Goal: Transaction & Acquisition: Purchase product/service

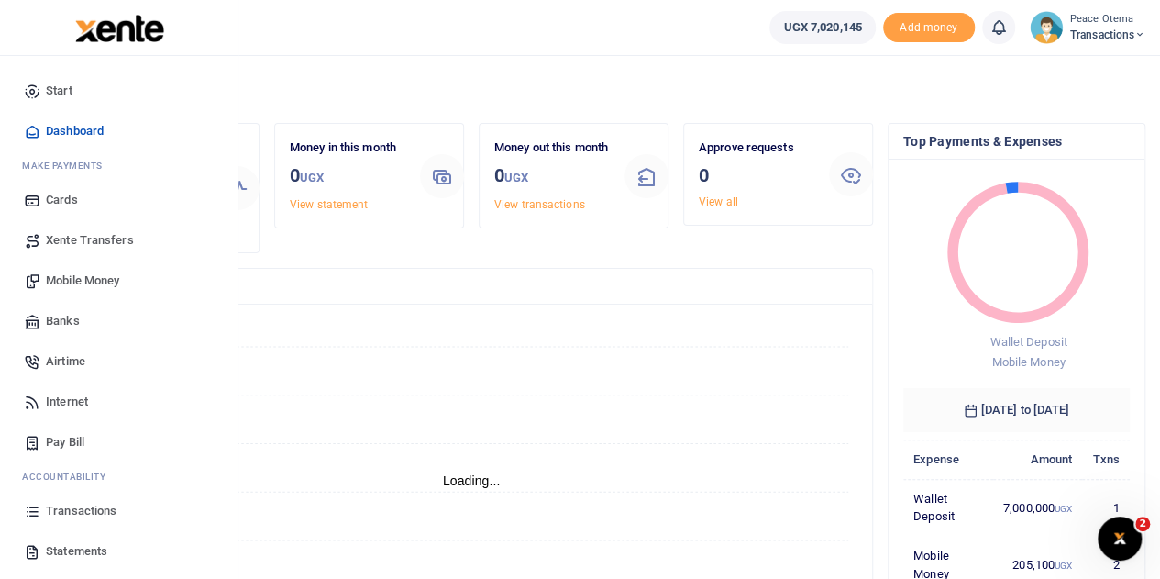
scroll to position [15, 15]
click at [93, 238] on span "Xente Transfers" at bounding box center [90, 240] width 88 height 18
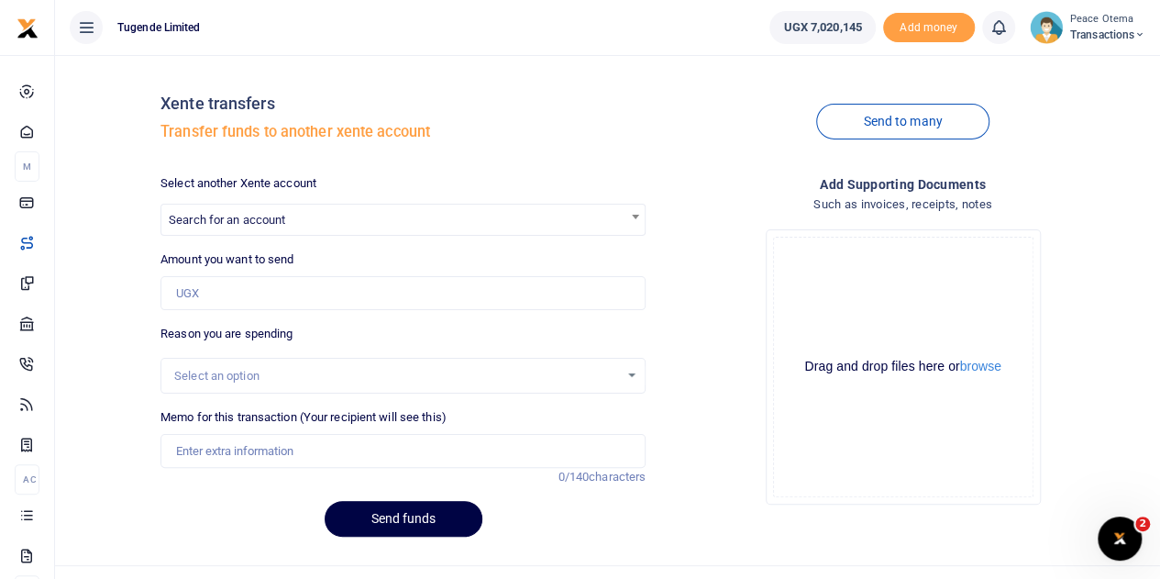
click at [1139, 30] on icon at bounding box center [1140, 34] width 11 height 13
click at [1077, 70] on link "Switch accounts" at bounding box center [1076, 67] width 145 height 26
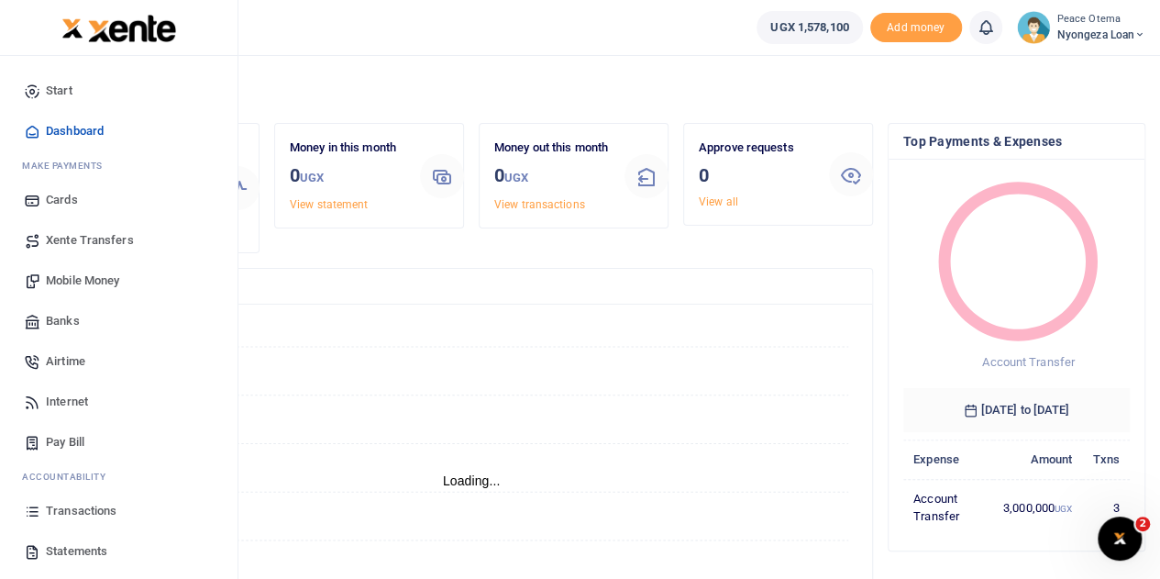
scroll to position [15, 15]
click at [69, 239] on span "Xente Transfers" at bounding box center [90, 240] width 88 height 18
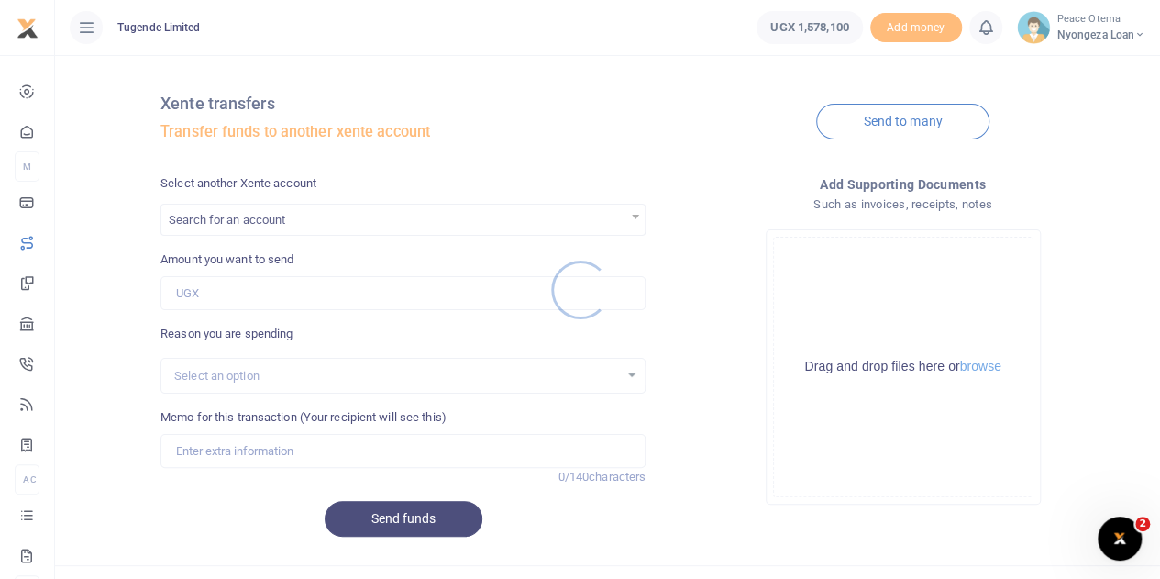
click at [278, 219] on div at bounding box center [580, 289] width 1160 height 579
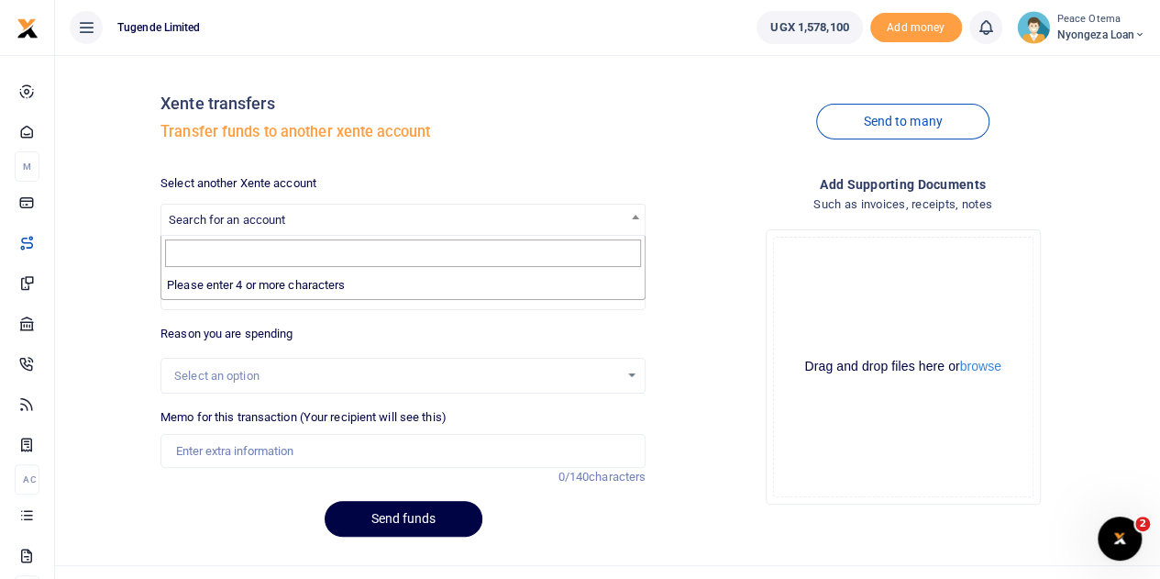
click at [278, 219] on span "Search for an account" at bounding box center [227, 220] width 117 height 14
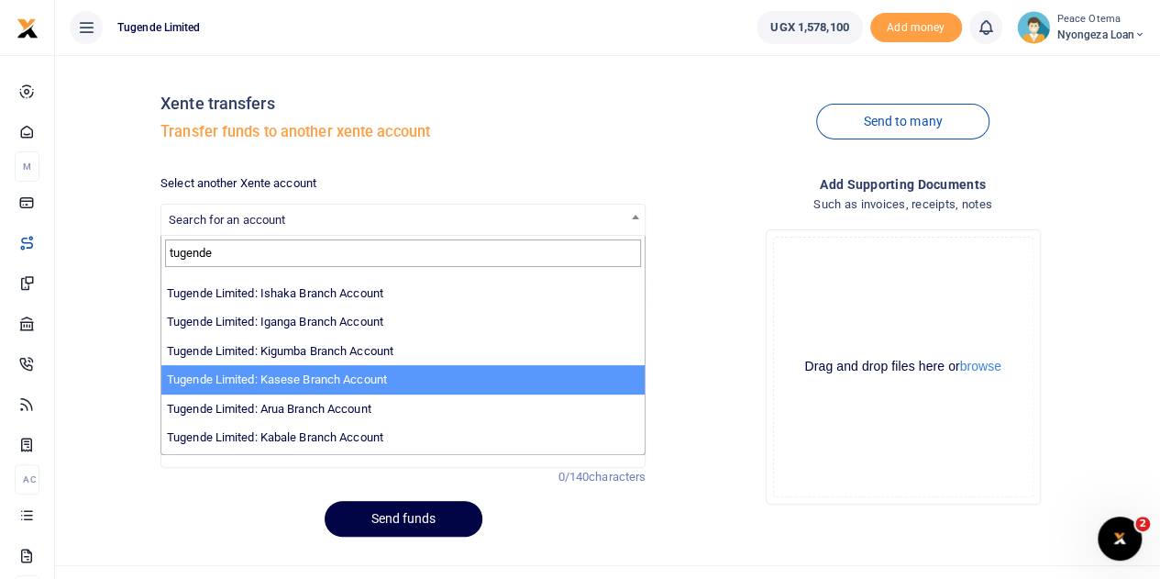
scroll to position [567, 0]
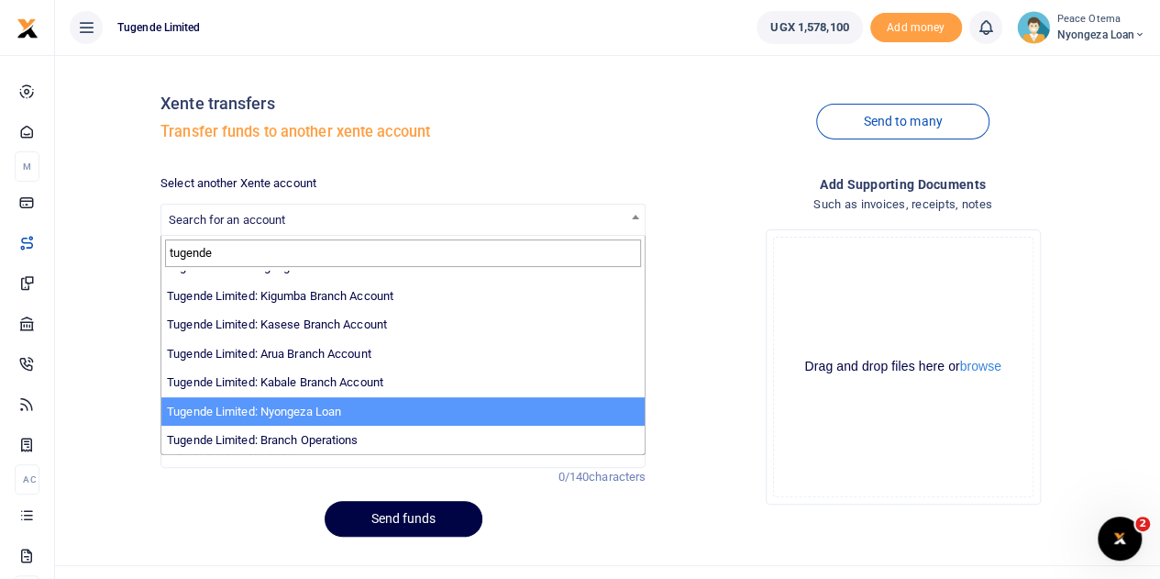
type input "tugende"
select select "3657"
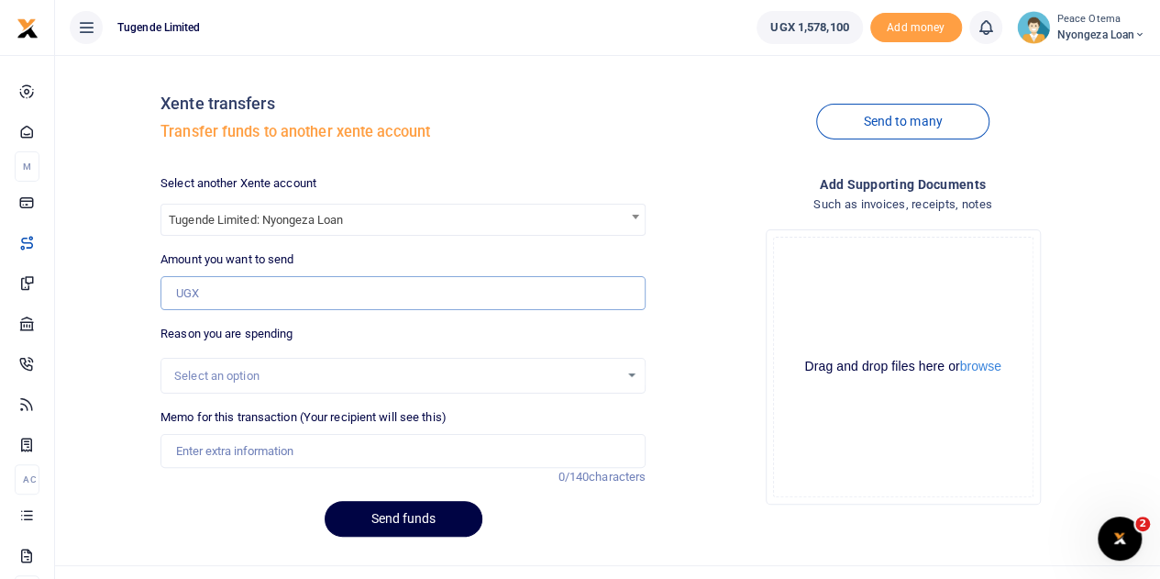
click at [200, 287] on input "Amount you want to send" at bounding box center [403, 293] width 485 height 35
type input "500,000"
click at [217, 452] on input "Memo for this transaction (Your recipient will see this)" at bounding box center [403, 451] width 485 height 35
type input "Transfer to Nyongeza"
click at [392, 515] on button "Send funds" at bounding box center [404, 519] width 158 height 36
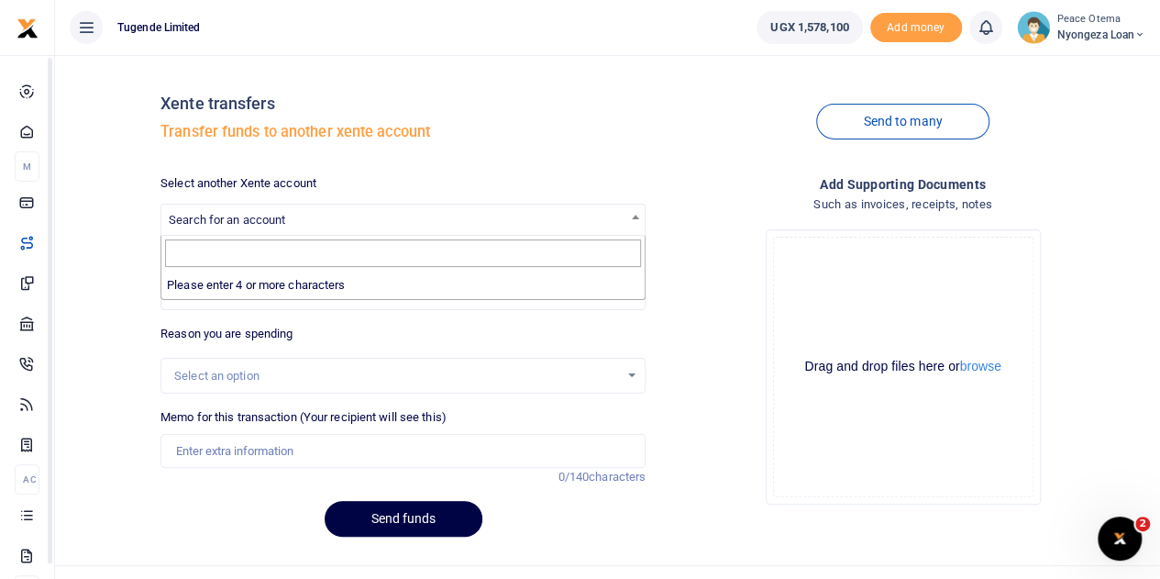
click at [259, 217] on span "Search for an account" at bounding box center [227, 220] width 117 height 14
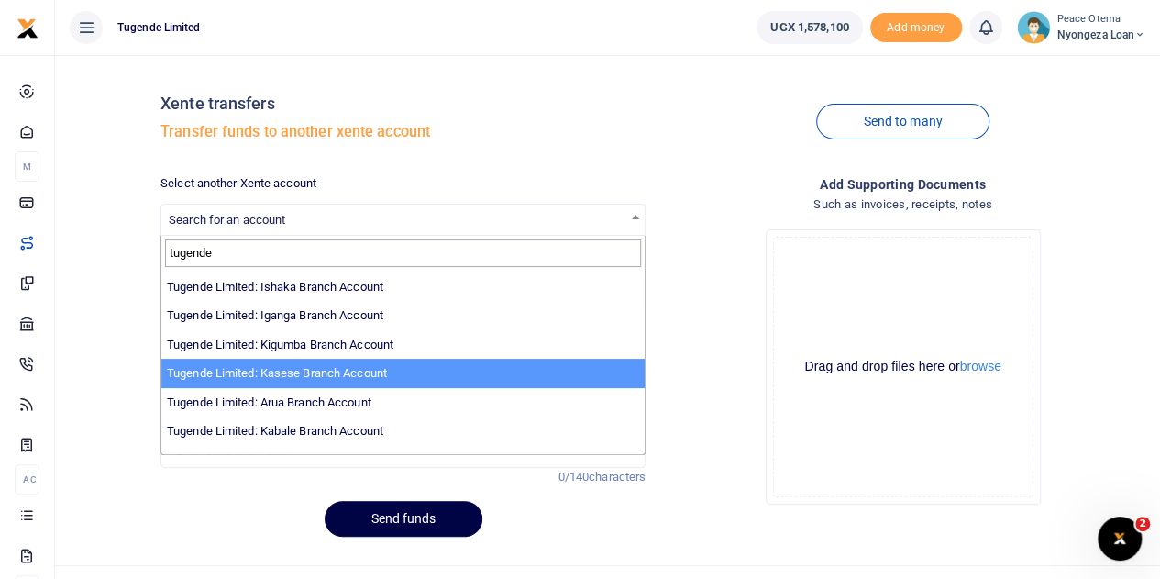
scroll to position [567, 0]
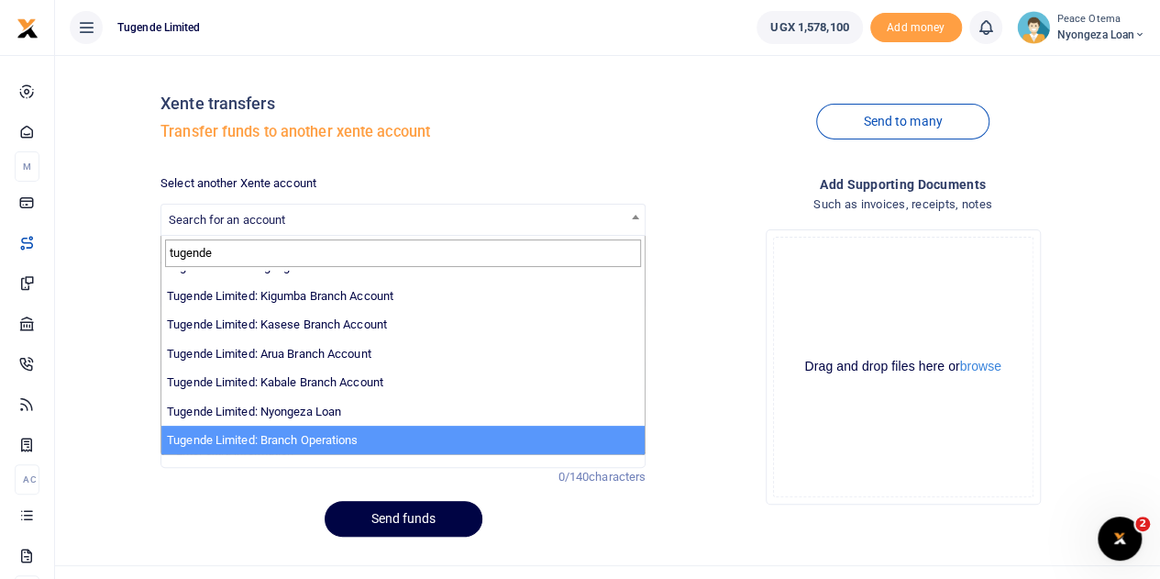
type input "tugende"
select select "4024"
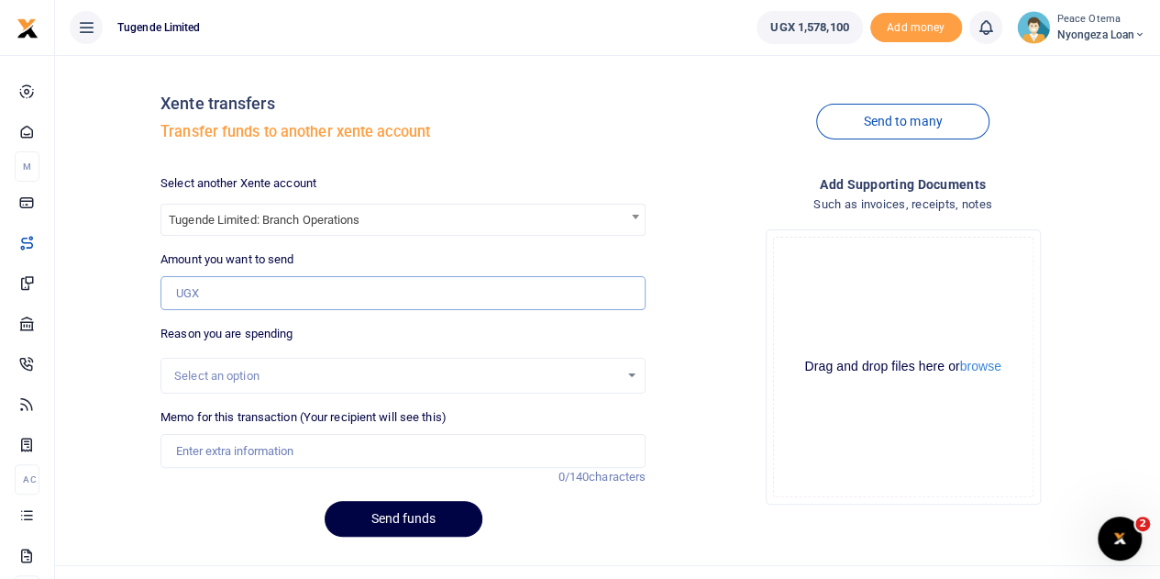
click at [205, 297] on input "Amount you want to send" at bounding box center [403, 293] width 485 height 35
type input "3,000,000"
click at [220, 452] on input "Memo for this transaction (Your recipient will see this)" at bounding box center [403, 451] width 485 height 35
type input "Transfer to Branch Operations Account"
click at [395, 514] on button "Send funds" at bounding box center [404, 519] width 158 height 36
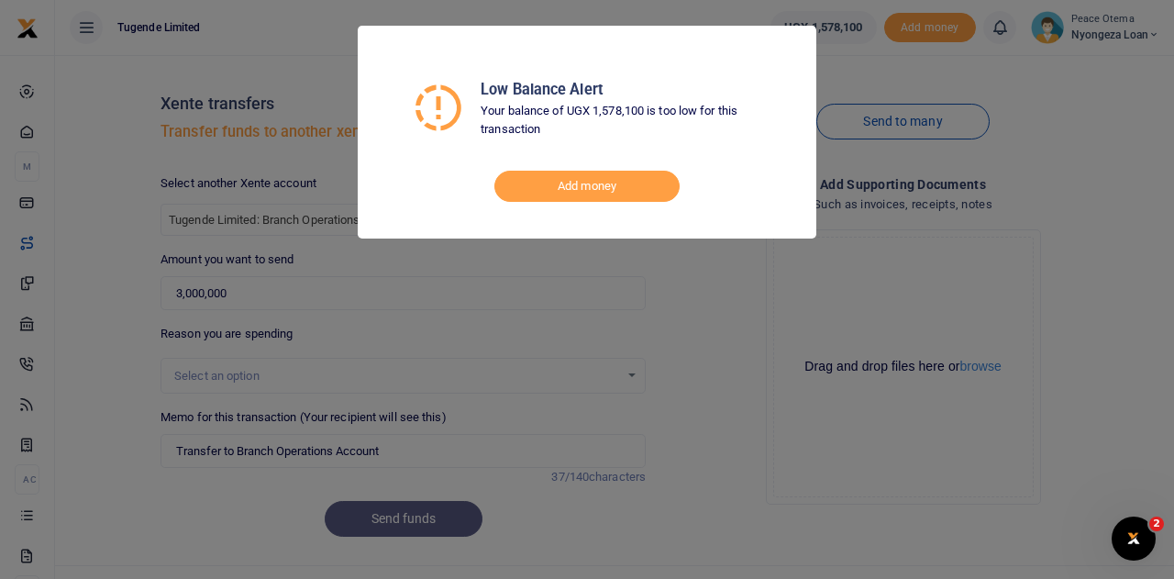
click at [716, 342] on div "Low Balance Alert Your balance of UGX 1,578,100 is too low for this transaction…" at bounding box center [587, 289] width 1174 height 579
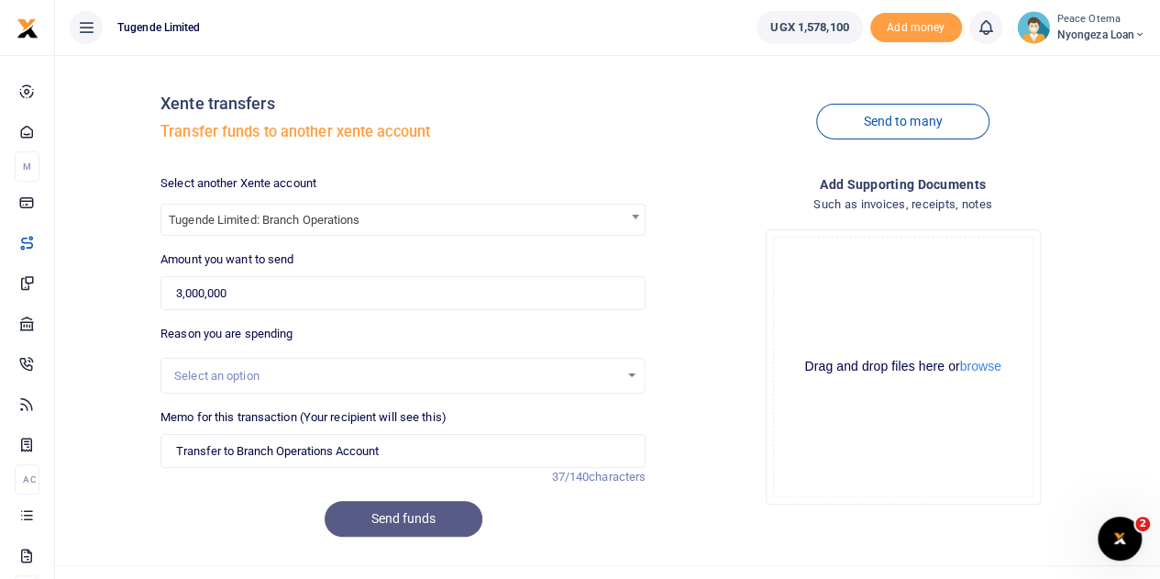
click at [1137, 32] on icon at bounding box center [1140, 34] width 11 height 13
click at [1089, 63] on link "Switch accounts" at bounding box center [1075, 67] width 145 height 26
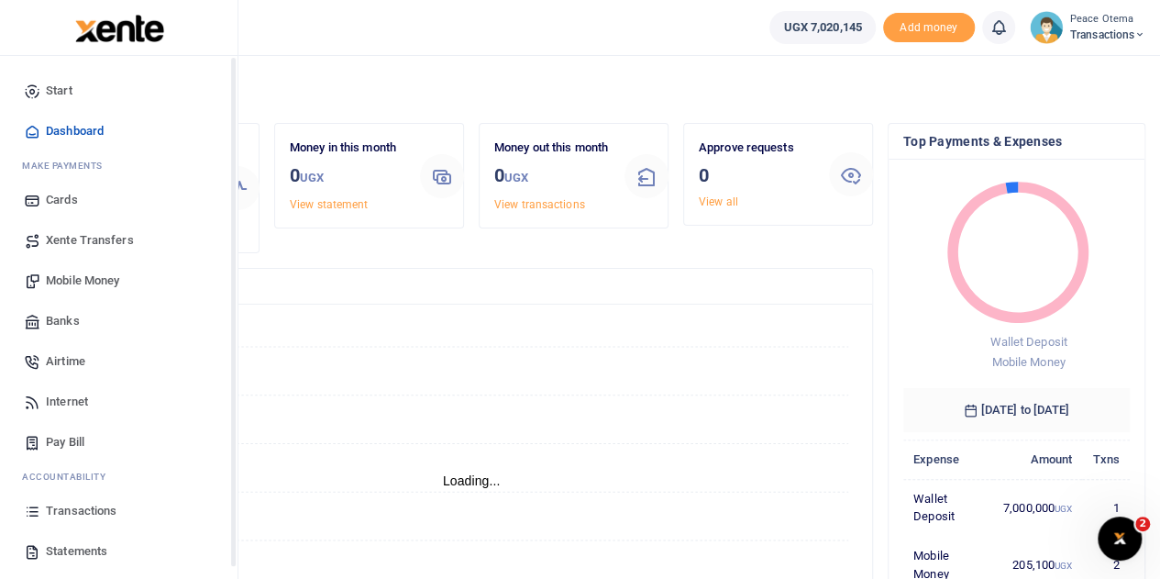
scroll to position [15, 15]
click at [74, 237] on span "Xente Transfers" at bounding box center [90, 240] width 88 height 18
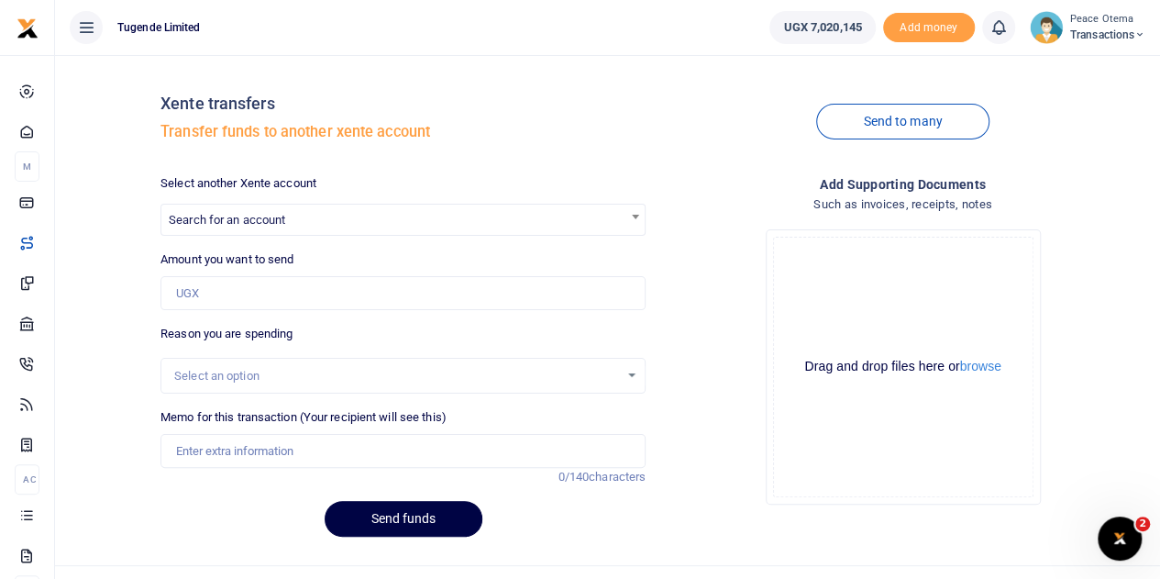
click at [284, 217] on div at bounding box center [580, 289] width 1160 height 579
click at [284, 217] on span "Search for an account" at bounding box center [227, 220] width 117 height 14
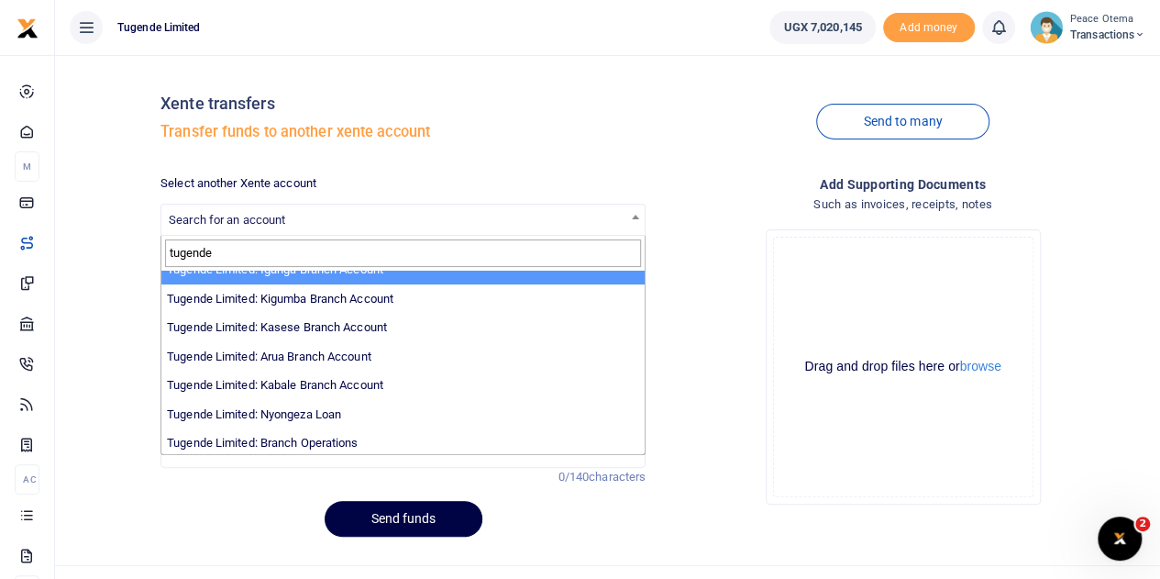
scroll to position [567, 0]
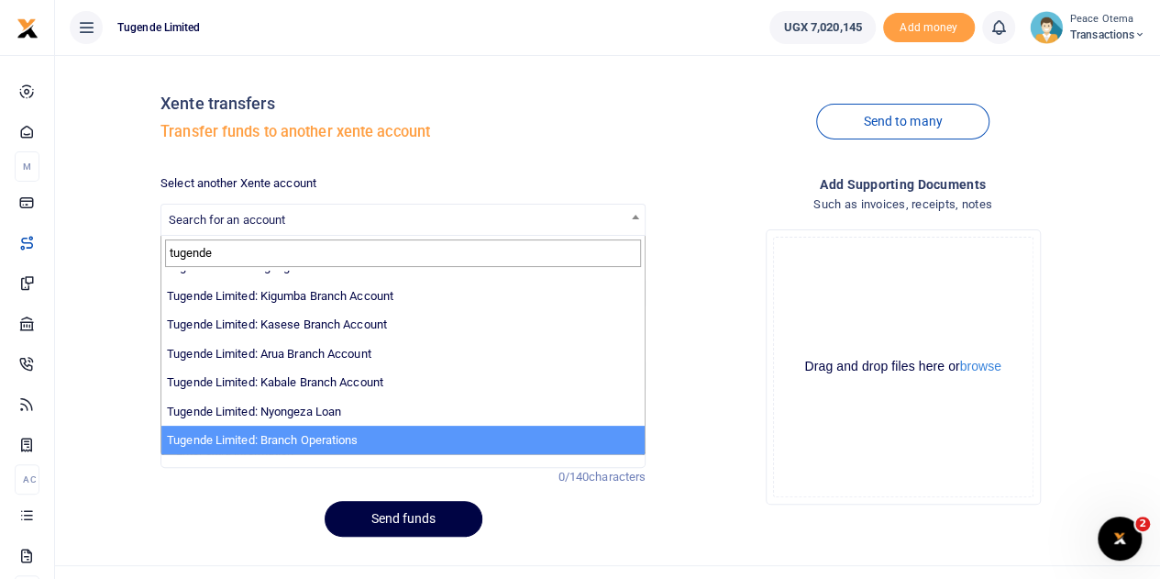
type input "tugende"
select select "4024"
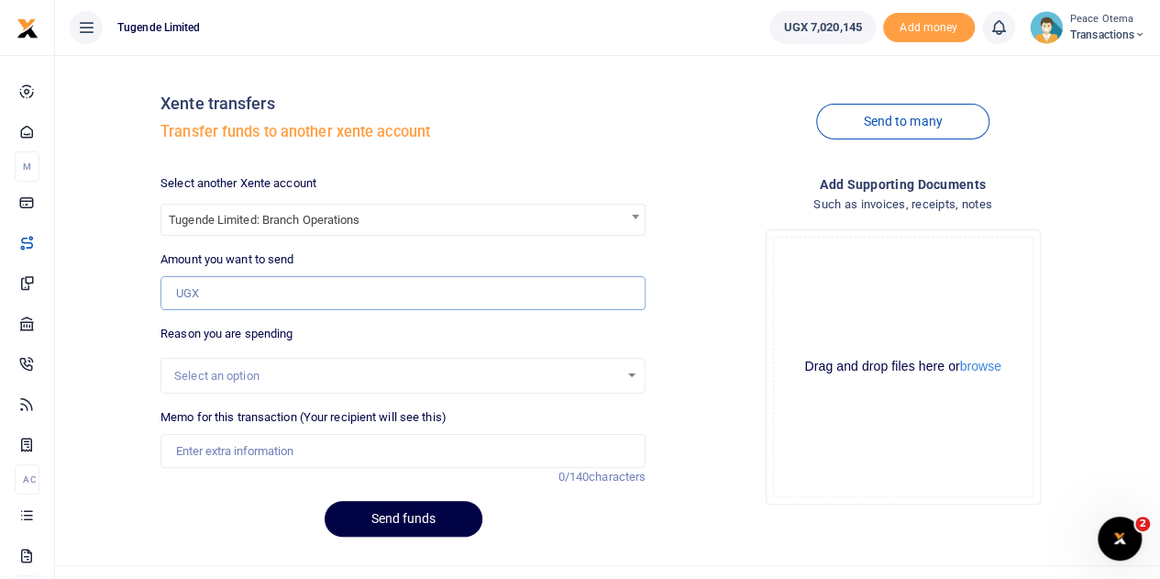
click at [218, 277] on input "Amount you want to send" at bounding box center [403, 293] width 485 height 35
type input "3,000,000"
click at [224, 446] on input "Memo for this transaction (Your recipient will see this)" at bounding box center [403, 451] width 485 height 35
type input "Transfer to Branch Operations Account"
click at [391, 520] on button "Send funds" at bounding box center [404, 519] width 158 height 36
